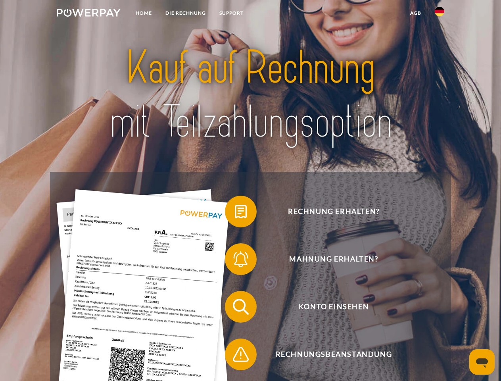
click at [88, 14] on img at bounding box center [89, 13] width 64 height 8
click at [440, 14] on img at bounding box center [440, 12] width 10 height 10
click at [415, 13] on link "agb" at bounding box center [416, 13] width 25 height 14
click at [235, 213] on span at bounding box center [229, 212] width 40 height 40
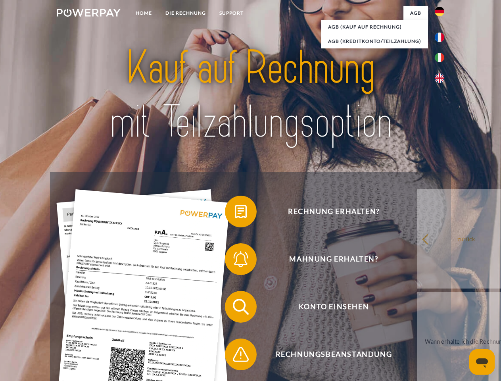
click at [235, 261] on span at bounding box center [229, 259] width 40 height 40
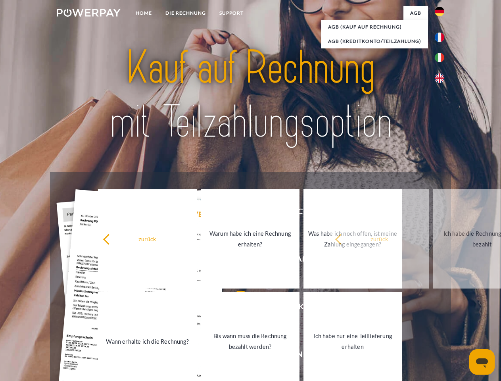
click at [235, 308] on link "Bis wann muss die Rechnung bezahlt werden?" at bounding box center [250, 341] width 99 height 99
click at [235, 356] on span at bounding box center [229, 355] width 40 height 40
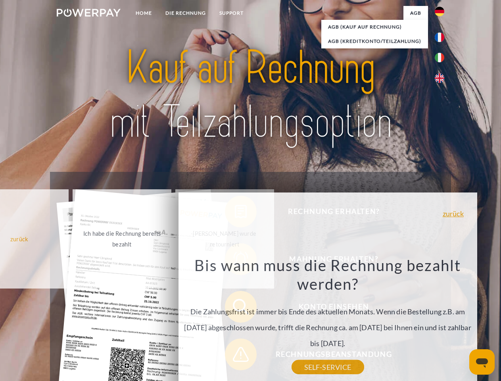
click at [482, 362] on icon "Messaging-Fenster öffnen" at bounding box center [482, 363] width 12 height 10
